Goal: Find specific page/section: Find specific page/section

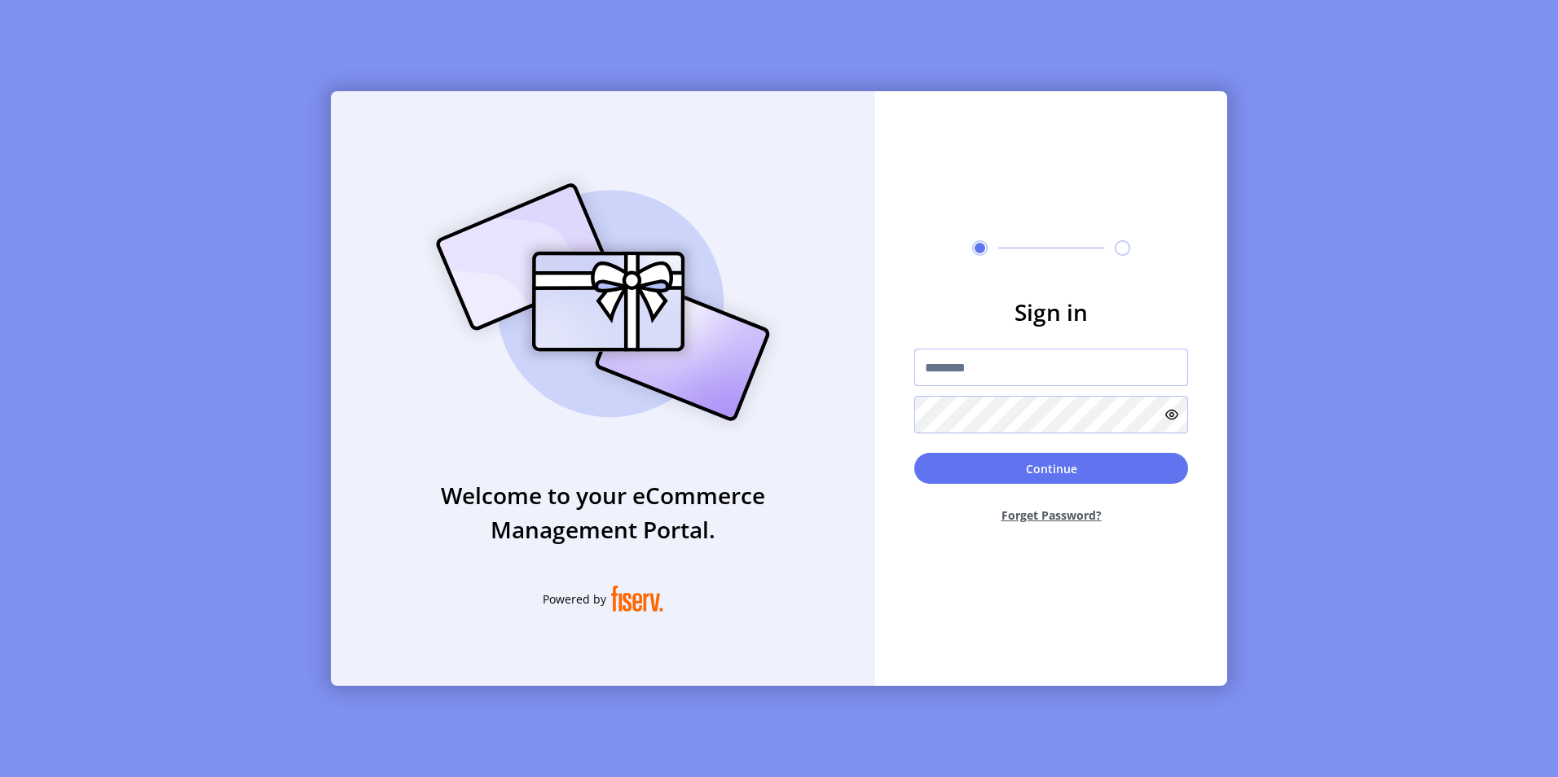
click at [965, 360] on input "text" at bounding box center [1051, 367] width 274 height 37
paste input "**********"
type input "**********"
click at [1052, 468] on button "Continue" at bounding box center [1051, 468] width 274 height 31
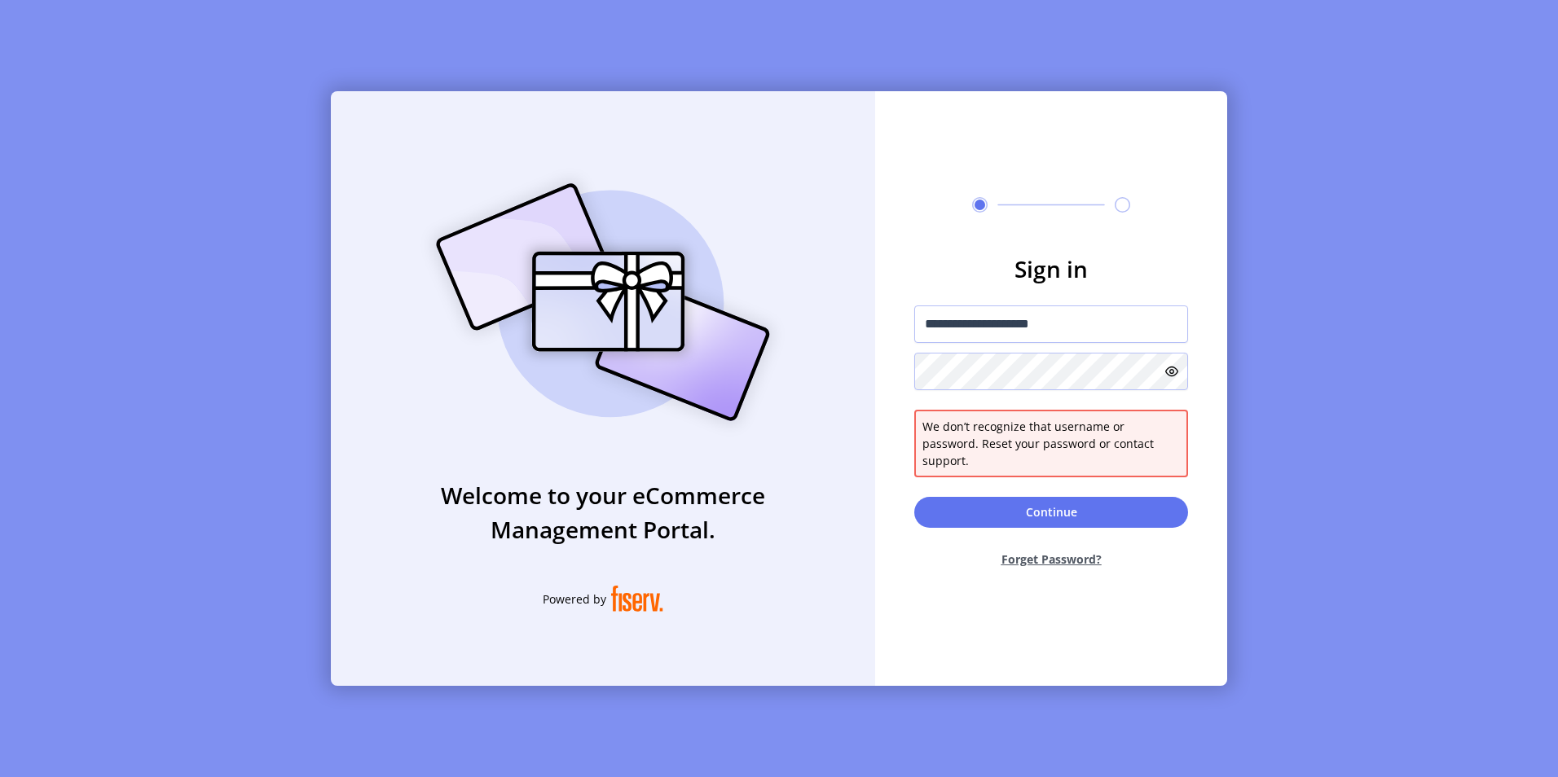
click at [1172, 378] on icon at bounding box center [1171, 371] width 13 height 13
click at [927, 330] on input "**********" at bounding box center [1051, 324] width 274 height 37
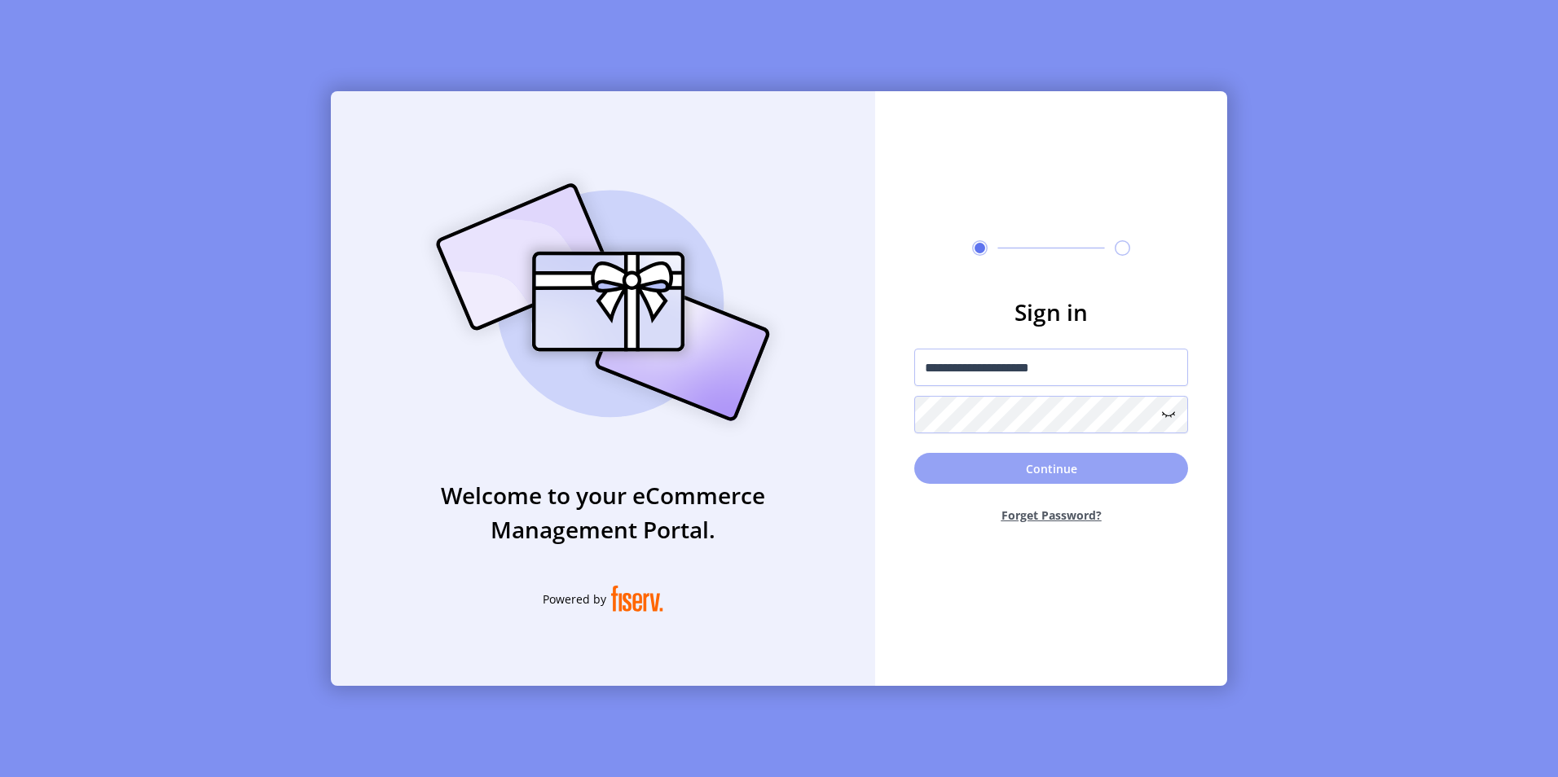
click at [1016, 467] on button "Continue" at bounding box center [1051, 468] width 274 height 31
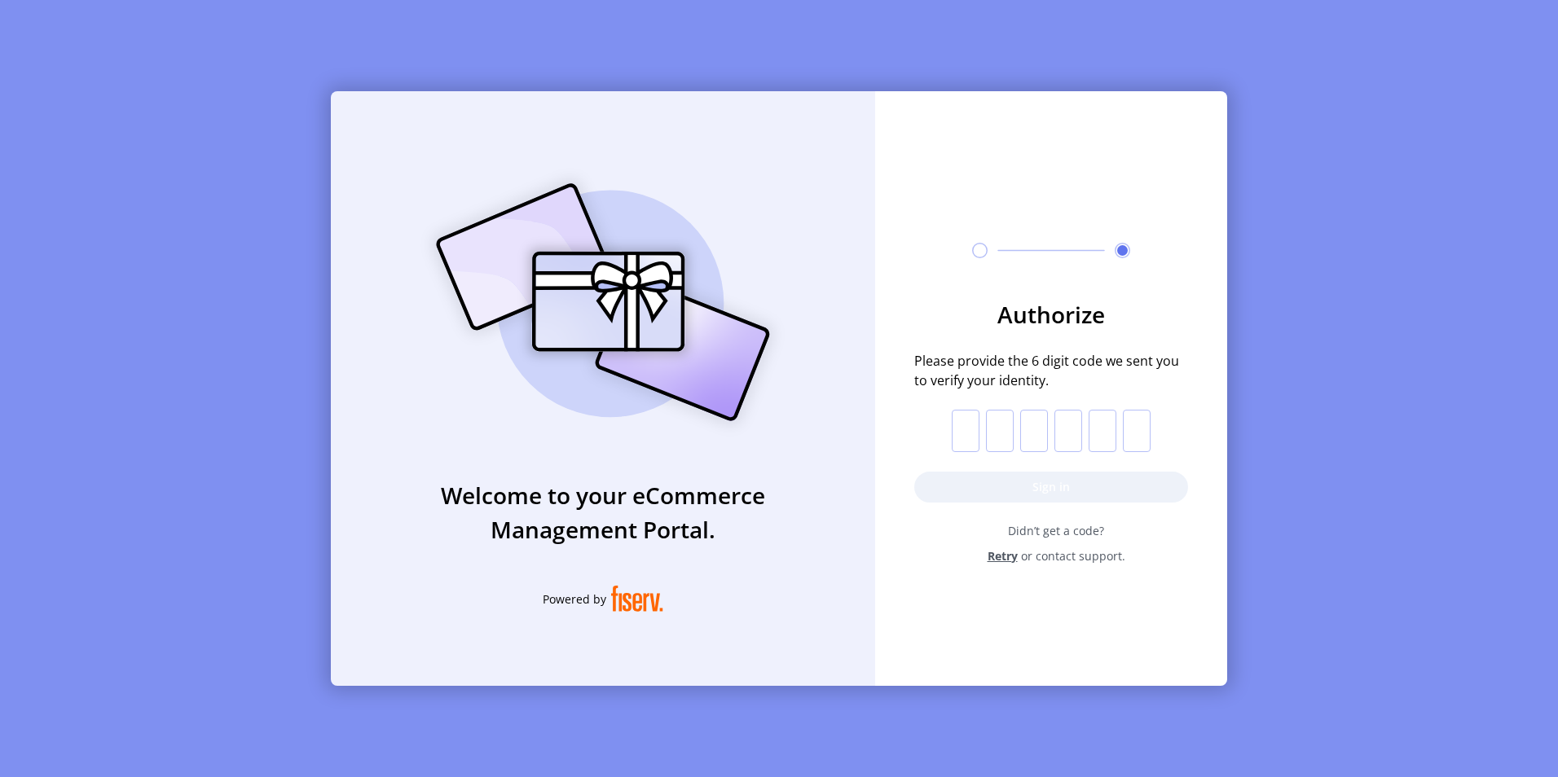
click at [972, 427] on input "text" at bounding box center [966, 431] width 28 height 42
paste input "*"
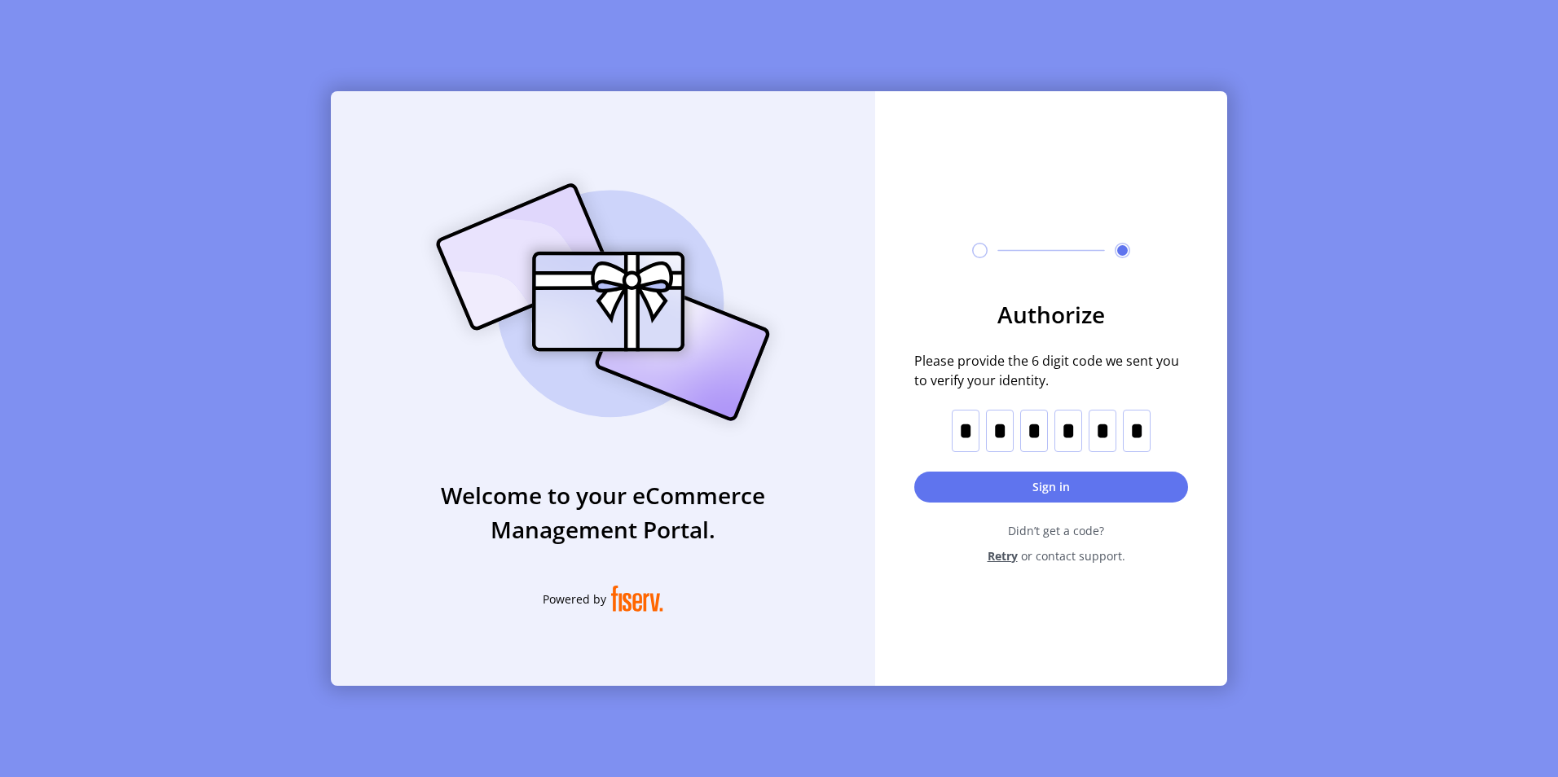
type input "*"
click at [1061, 484] on button "Sign in" at bounding box center [1051, 487] width 274 height 31
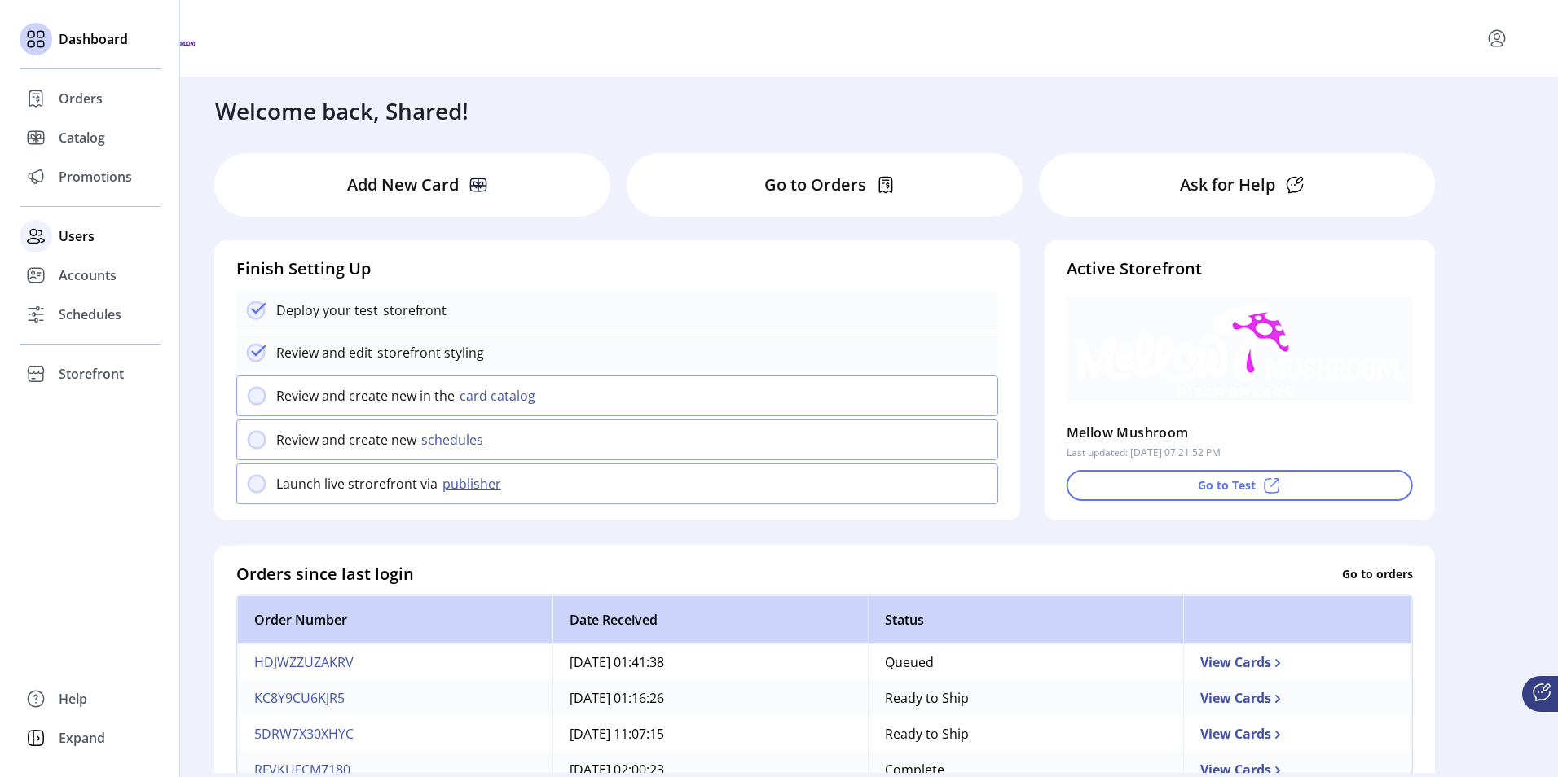
click at [66, 231] on span "Users" at bounding box center [77, 236] width 36 height 20
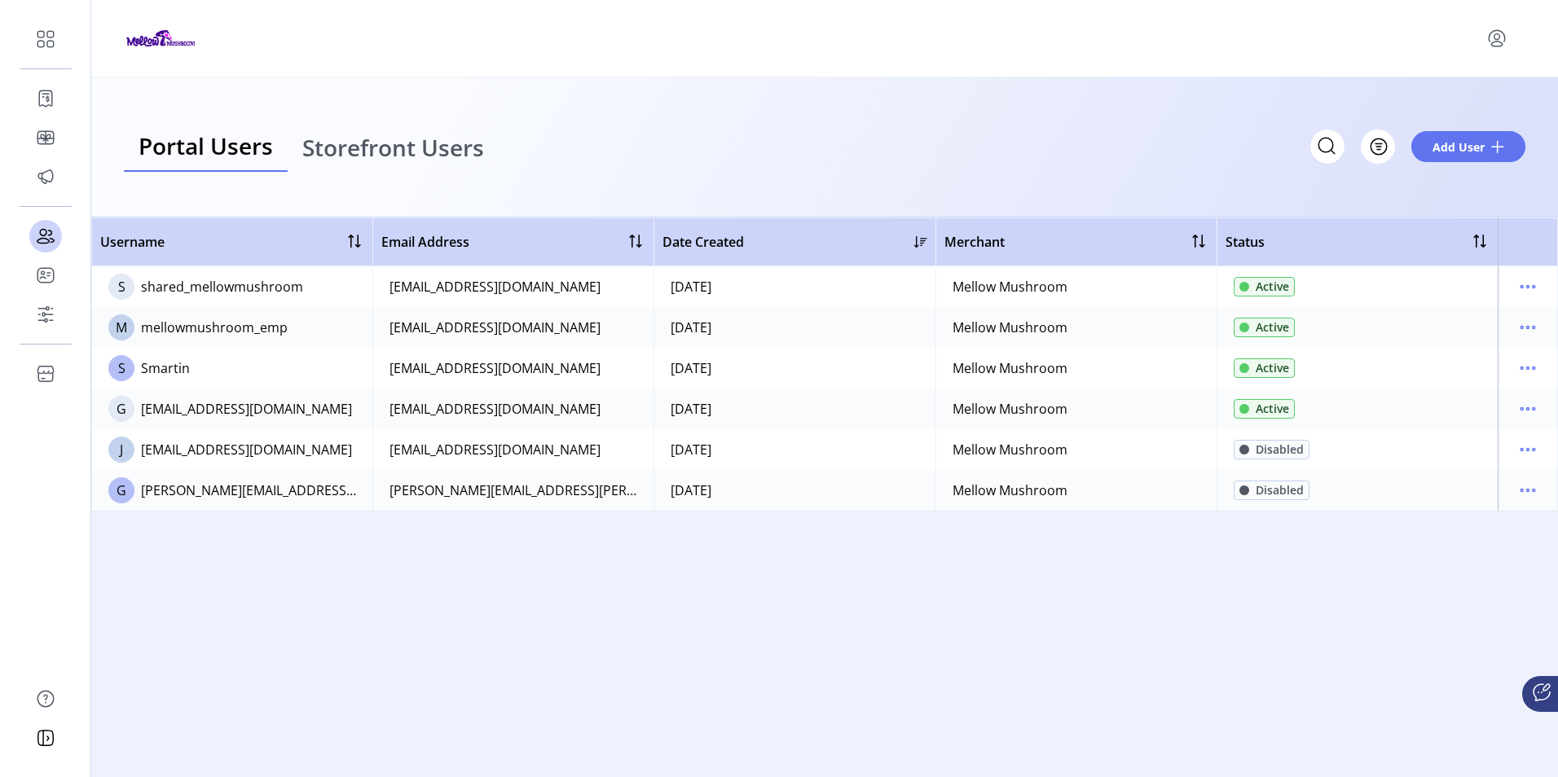
drag, startPoint x: 310, startPoint y: 325, endPoint x: 139, endPoint y: 332, distance: 171.2
click at [139, 332] on td "M mellowmushroom_emp" at bounding box center [231, 327] width 281 height 41
copy div "mellowmushroom_emp"
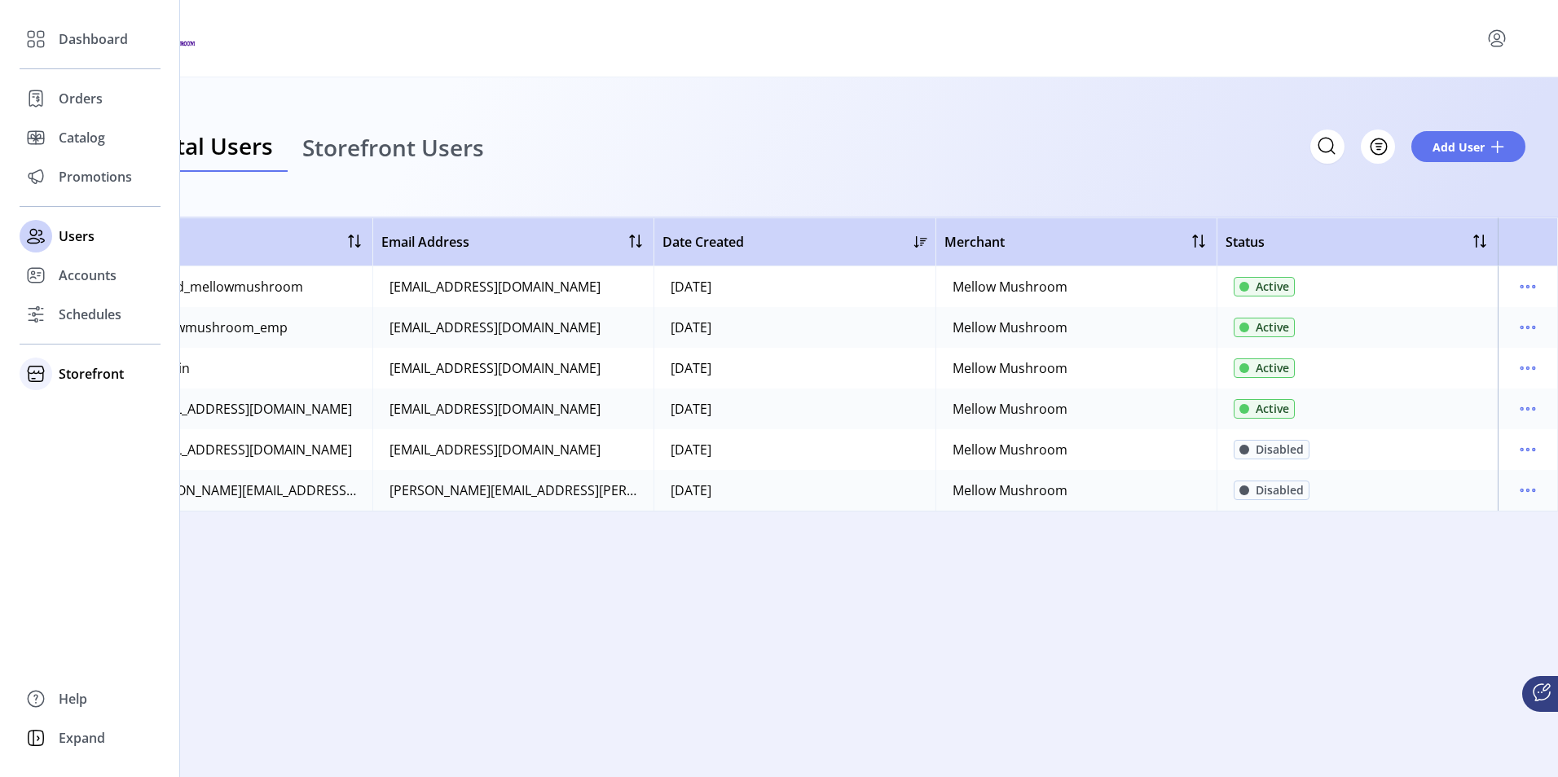
click at [68, 373] on span "Storefront" at bounding box center [91, 374] width 65 height 20
click at [86, 372] on span "Storefront" at bounding box center [91, 374] width 65 height 20
